Goal: Navigation & Orientation: Find specific page/section

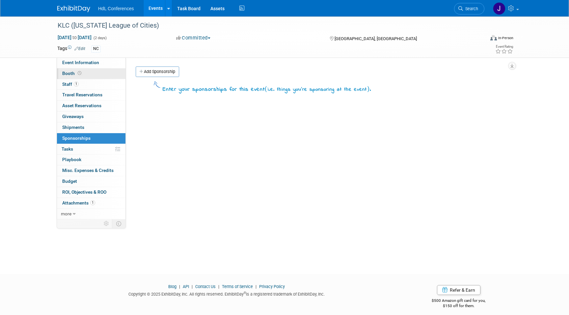
click at [85, 75] on link "Booth" at bounding box center [91, 73] width 68 height 11
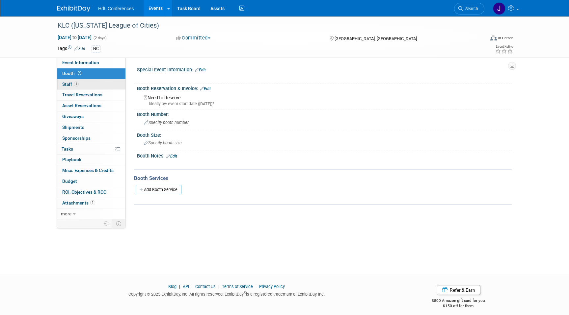
click at [89, 83] on link "1 Staff 1" at bounding box center [91, 84] width 68 height 11
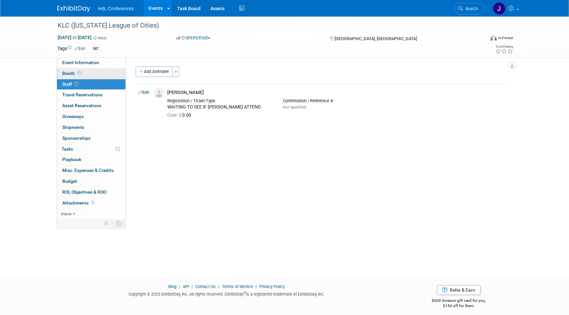
click at [86, 72] on link "Booth" at bounding box center [91, 73] width 68 height 11
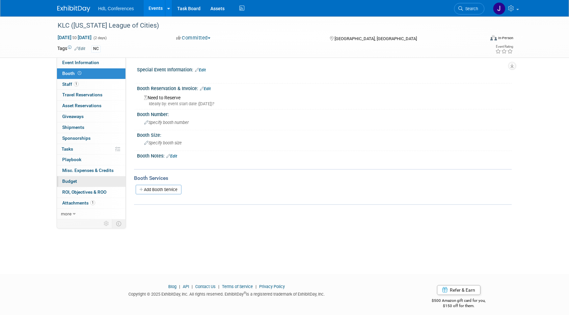
click at [92, 183] on link "Budget" at bounding box center [91, 181] width 68 height 11
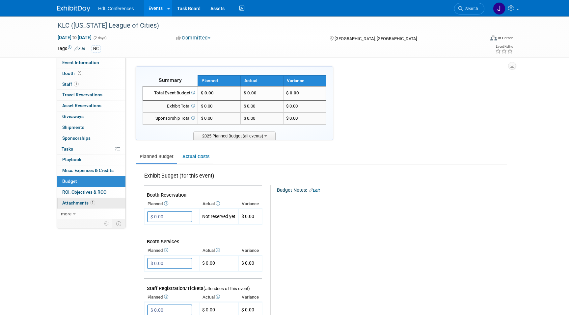
click at [98, 201] on link "1 Attachments 1" at bounding box center [91, 203] width 68 height 11
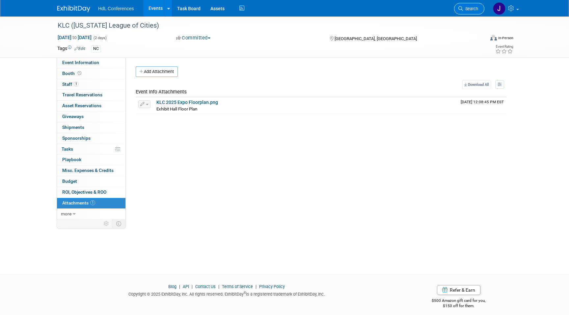
click at [472, 11] on span "Search" at bounding box center [470, 8] width 15 height 5
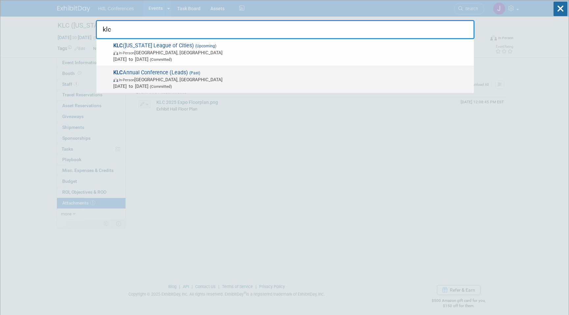
type input "klc"
click at [157, 80] on span "In-Person [GEOGRAPHIC_DATA], [GEOGRAPHIC_DATA]" at bounding box center [291, 79] width 357 height 7
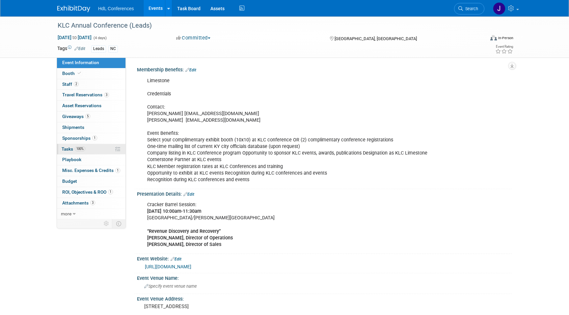
click at [87, 147] on link "100% Tasks 100%" at bounding box center [91, 149] width 68 height 11
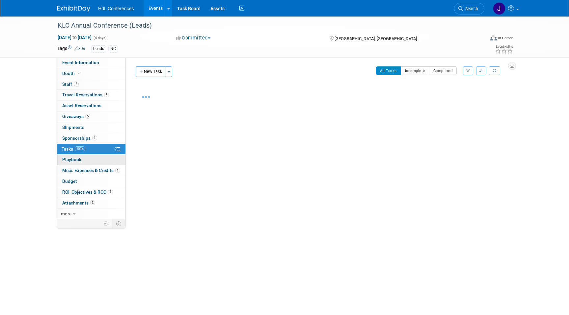
click at [90, 157] on link "0 Playbook 0" at bounding box center [91, 160] width 68 height 11
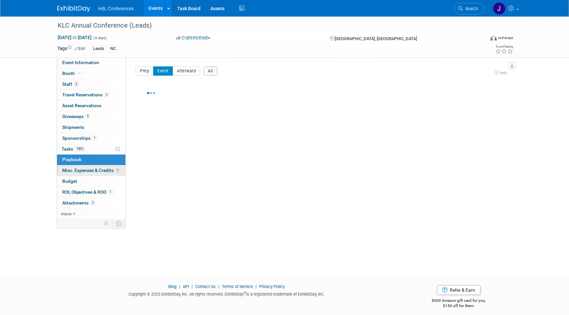
click at [96, 173] on span "Misc. Expenses & Credits 1" at bounding box center [91, 170] width 58 height 5
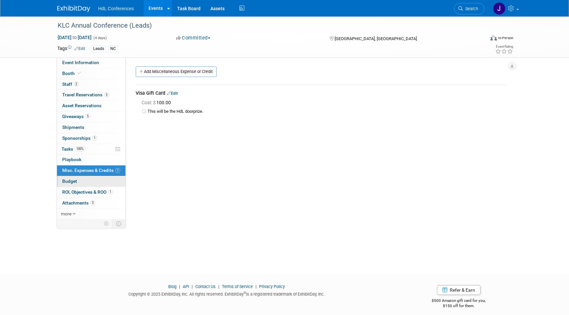
click at [97, 182] on link "Budget" at bounding box center [91, 181] width 68 height 11
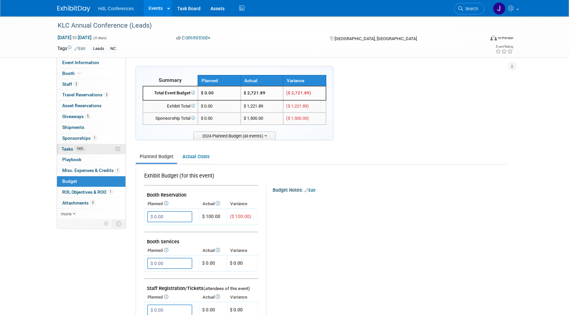
click at [92, 151] on link "100% Tasks 100%" at bounding box center [91, 149] width 68 height 11
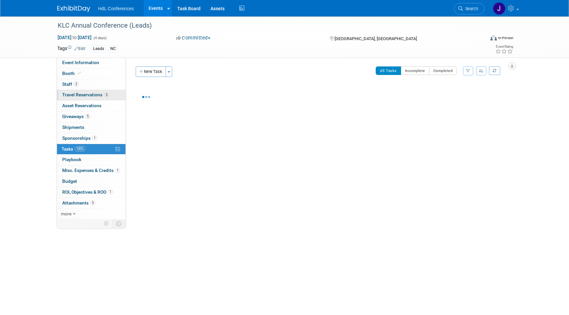
click at [89, 99] on link "3 Travel Reservations 3" at bounding box center [91, 95] width 68 height 11
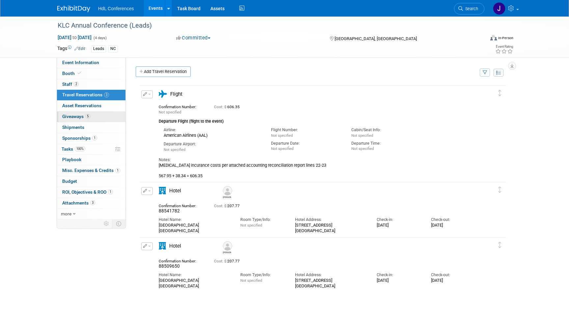
click at [91, 114] on link "5 Giveaways 5" at bounding box center [91, 117] width 68 height 11
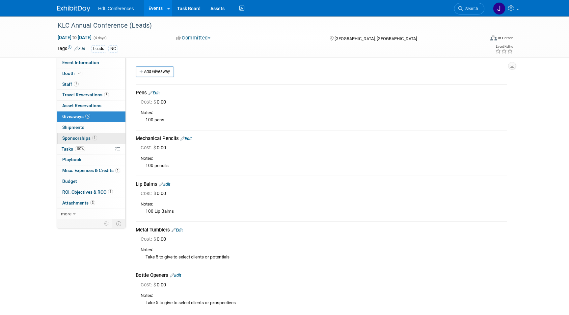
click at [93, 134] on link "1 Sponsorships 1" at bounding box center [91, 138] width 68 height 11
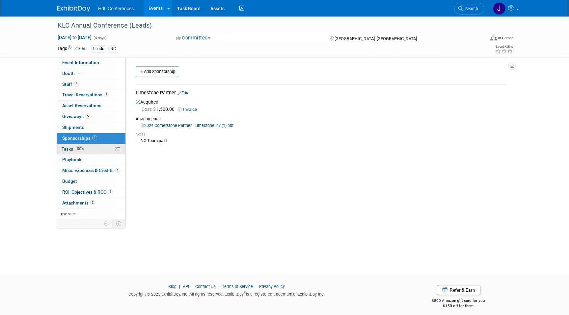
click at [94, 152] on link "100% Tasks 100%" at bounding box center [91, 149] width 68 height 11
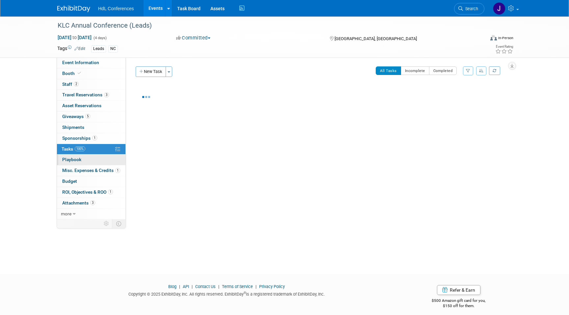
click at [95, 160] on link "0 Playbook 0" at bounding box center [91, 160] width 68 height 11
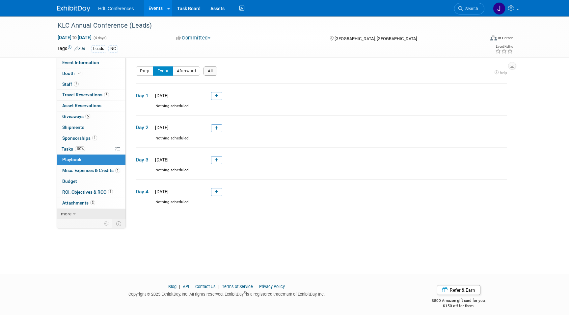
click at [73, 216] on link "more" at bounding box center [91, 214] width 68 height 11
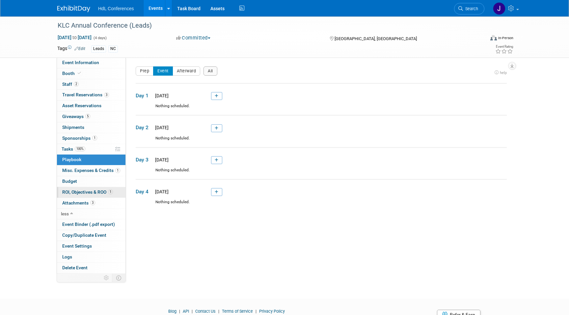
click at [88, 197] on link "1 ROI, Objectives & ROO 1" at bounding box center [91, 192] width 68 height 11
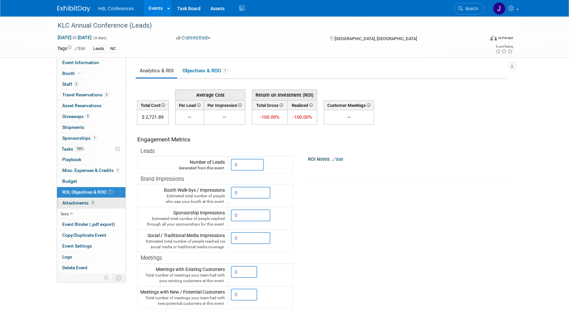
click at [91, 204] on span "3" at bounding box center [92, 202] width 5 height 5
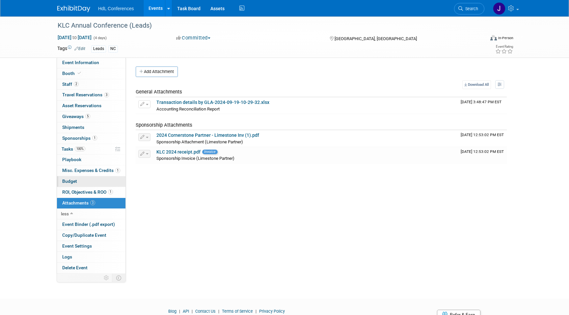
click at [91, 186] on link "Budget" at bounding box center [91, 181] width 68 height 11
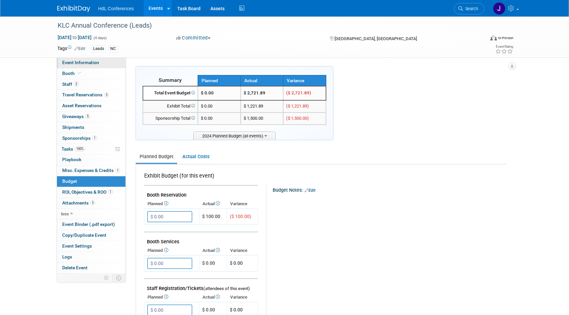
click at [76, 66] on link "Event Information" at bounding box center [91, 63] width 68 height 11
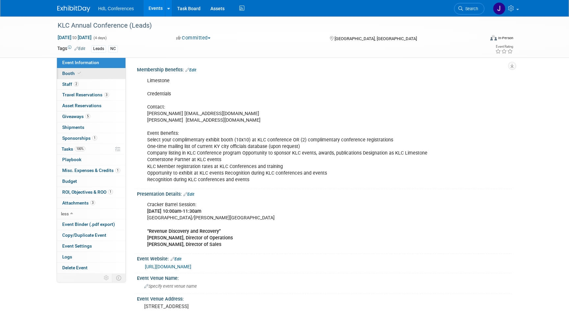
click at [78, 76] on span "Booth" at bounding box center [72, 73] width 20 height 5
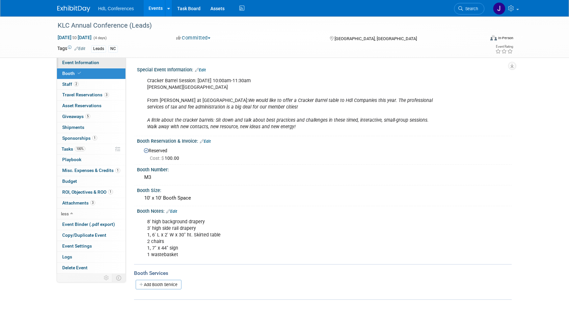
click at [86, 63] on span "Event Information" at bounding box center [80, 62] width 37 height 5
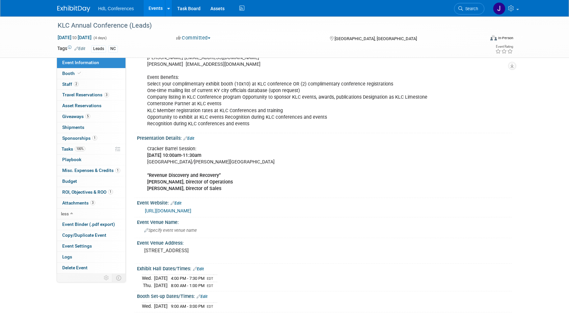
scroll to position [195, 0]
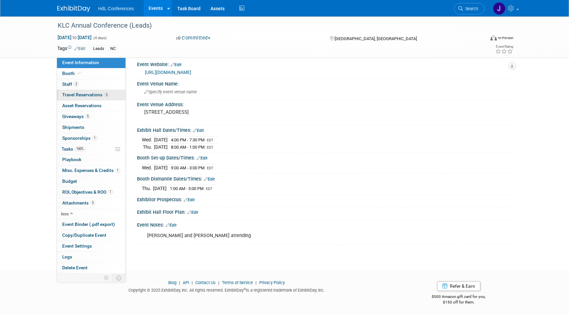
click at [74, 90] on link "3 Travel Reservations 3" at bounding box center [91, 95] width 68 height 11
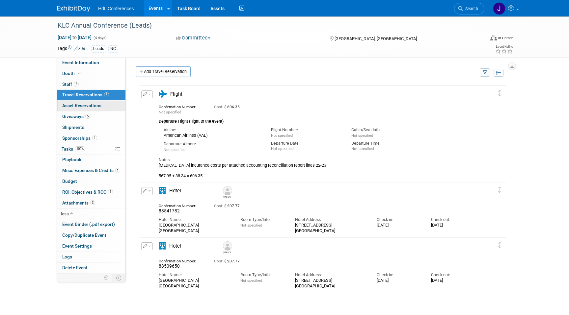
click at [94, 103] on span "Asset Reservations 0" at bounding box center [81, 105] width 39 height 5
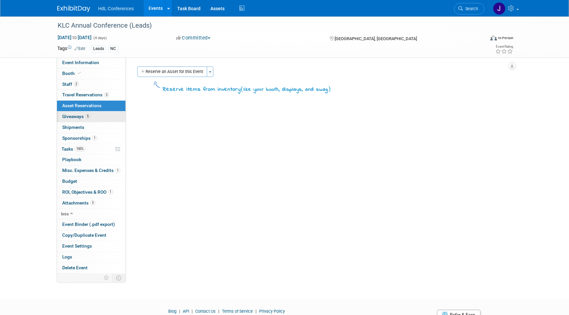
click at [98, 117] on link "5 Giveaways 5" at bounding box center [91, 117] width 68 height 11
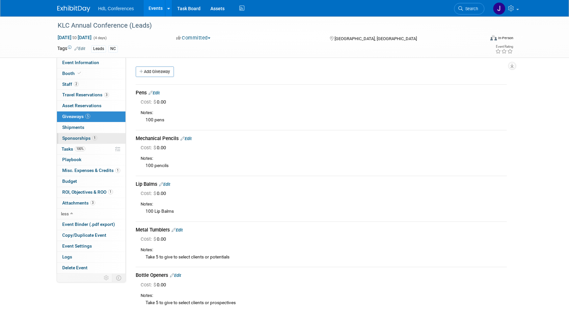
click at [105, 133] on link "1 Sponsorships 1" at bounding box center [91, 138] width 68 height 11
